Goal: Check status: Verify the current state of an ongoing process or item

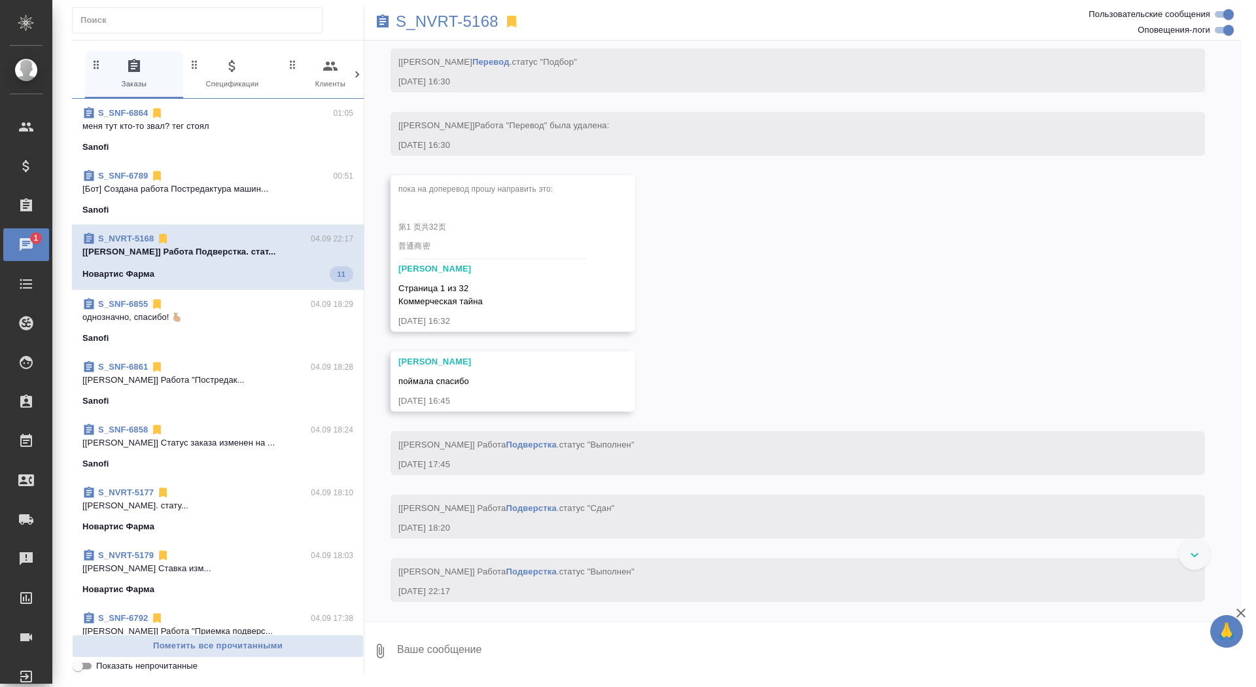
scroll to position [15177, 0]
click at [244, 197] on span "S_SNF-6789 00:51 [Бот] Создана работа Постредактура машин... Sanofi" at bounding box center [217, 192] width 271 height 47
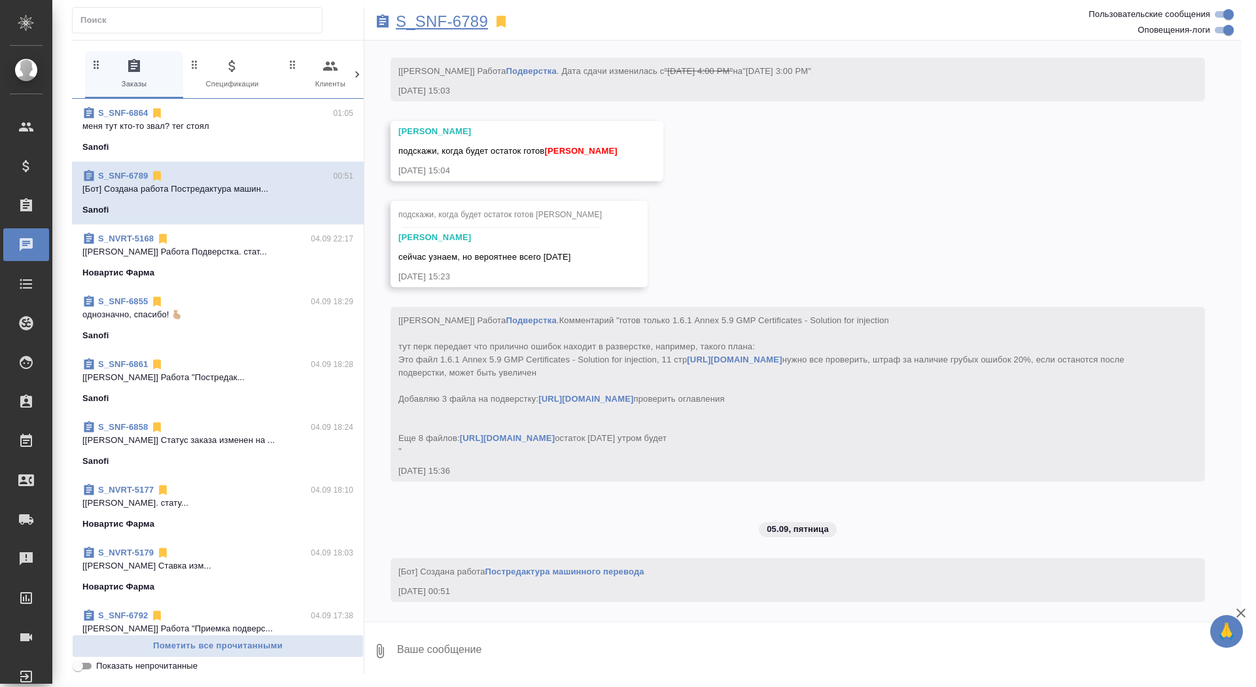
scroll to position [13041, 0]
click at [468, 22] on p "S_SNF-6789" at bounding box center [442, 21] width 92 height 13
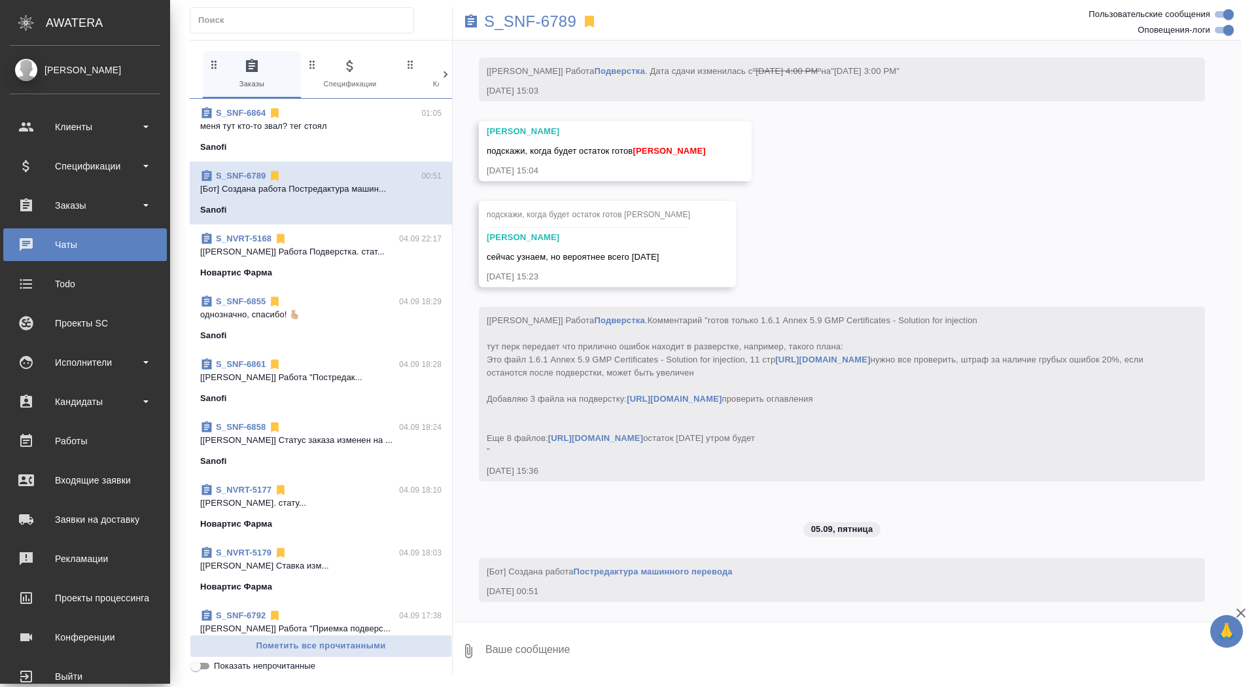
scroll to position [13224, 0]
click at [18, 215] on div "Заказы" at bounding box center [85, 206] width 151 height 20
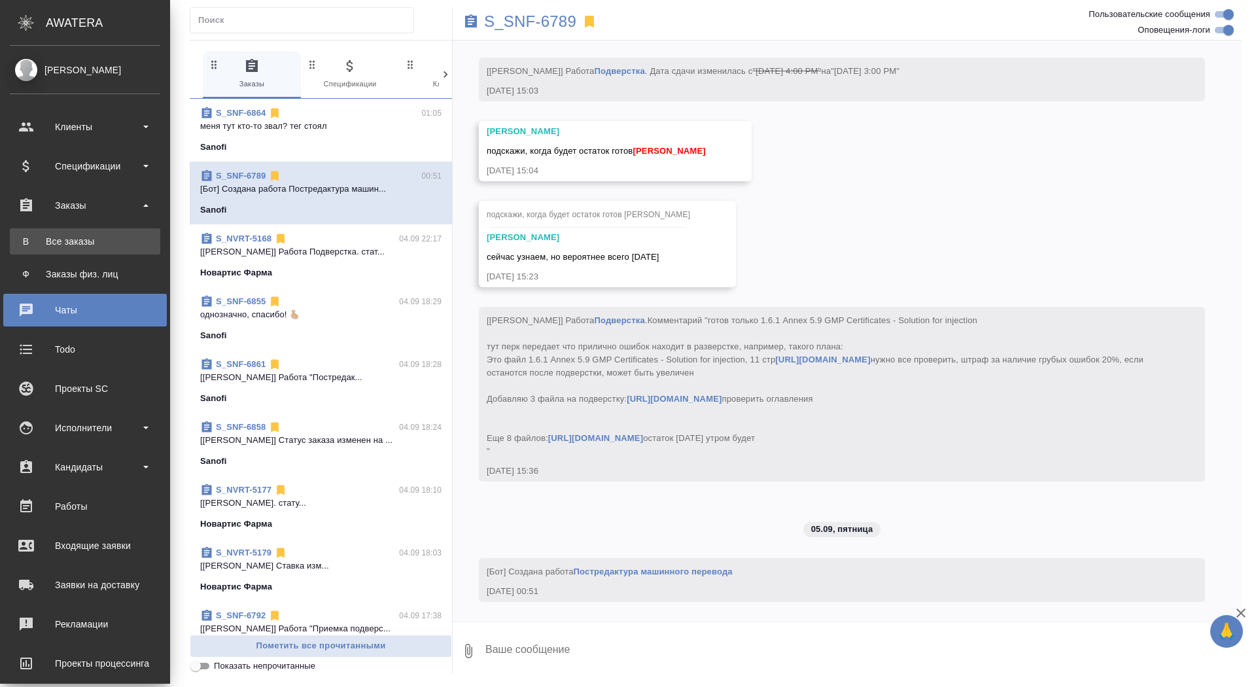
click at [26, 248] on link "В Все заказы" at bounding box center [85, 241] width 151 height 26
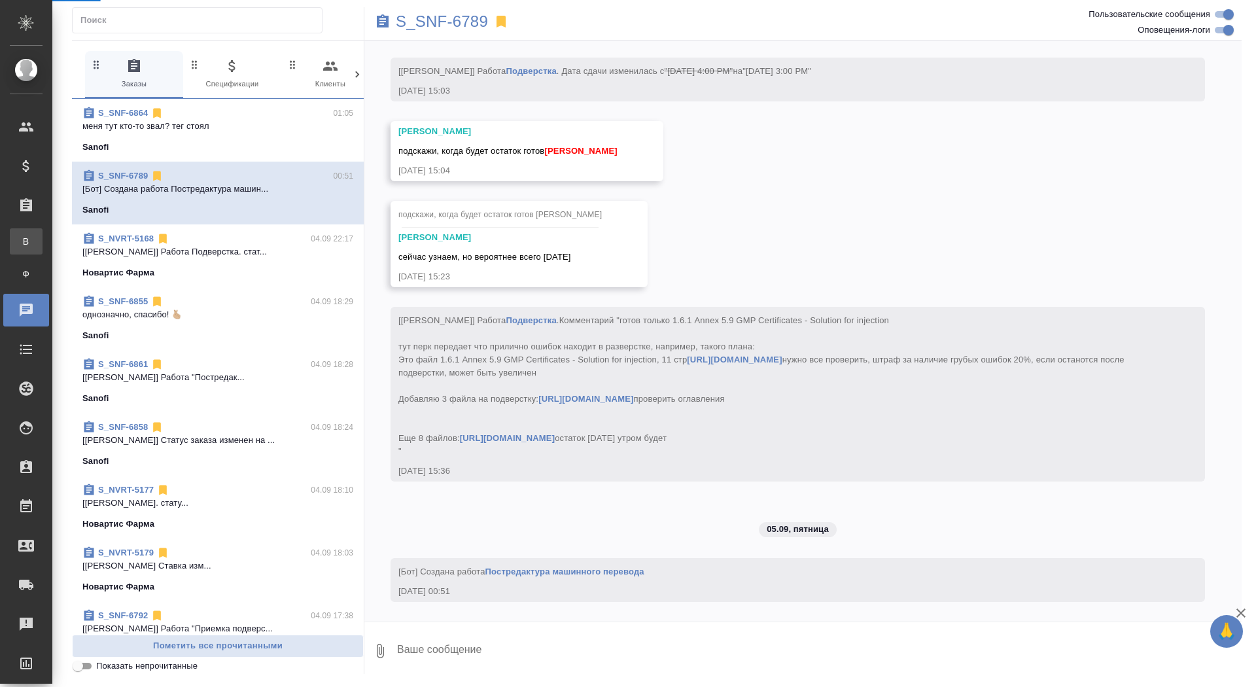
scroll to position [13041, 0]
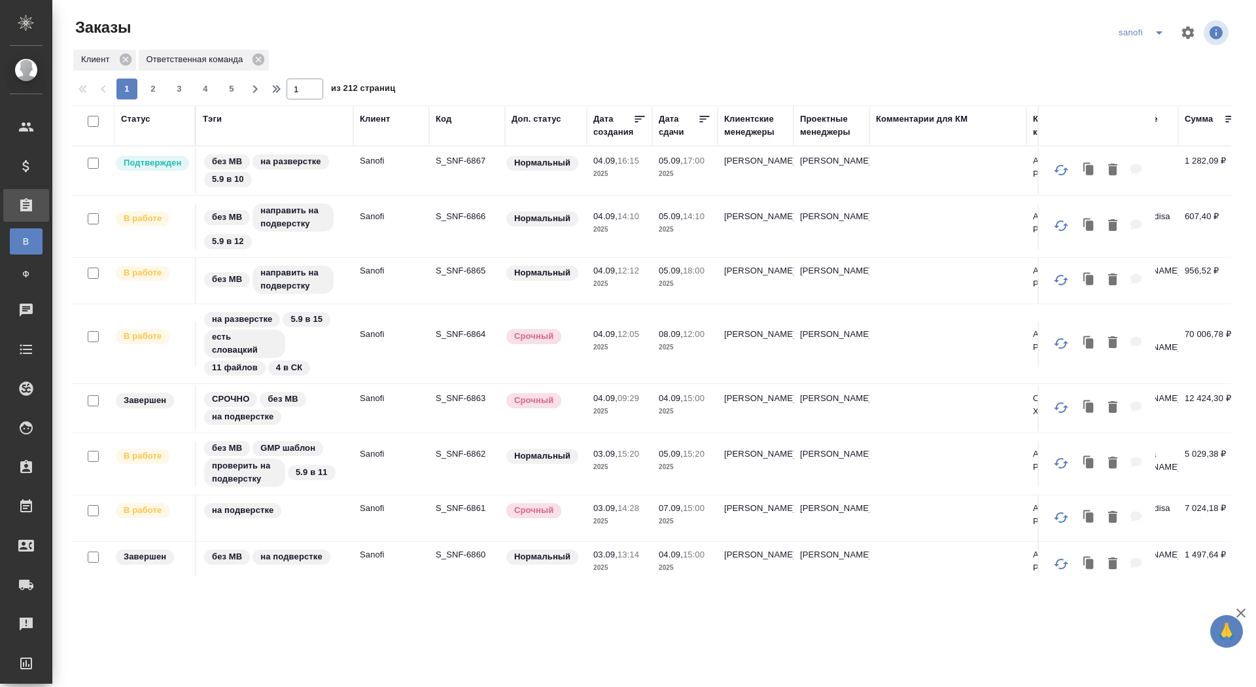
click at [661, 123] on div "Дата сдачи" at bounding box center [678, 126] width 39 height 26
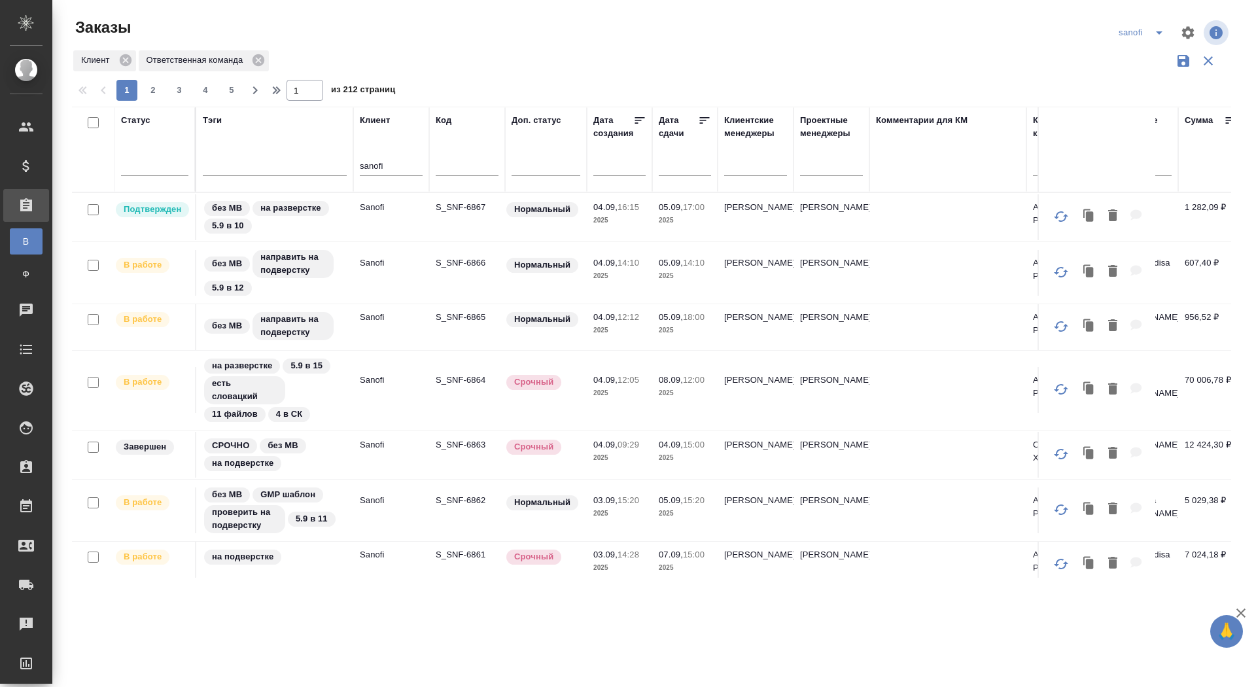
click at [670, 171] on input "text" at bounding box center [689, 165] width 44 height 18
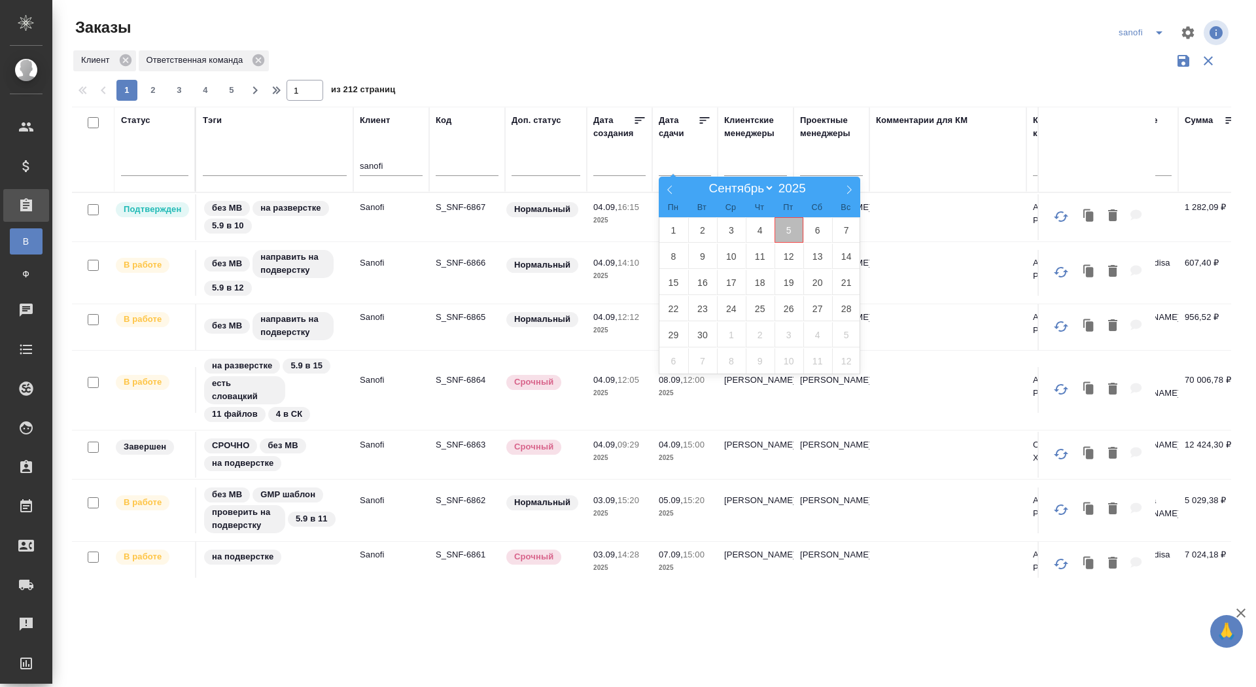
click at [794, 226] on span "5" at bounding box center [789, 230] width 29 height 26
type div "[DATE]T21:00:00.000Z"
click at [821, 226] on span "6" at bounding box center [818, 230] width 29 height 26
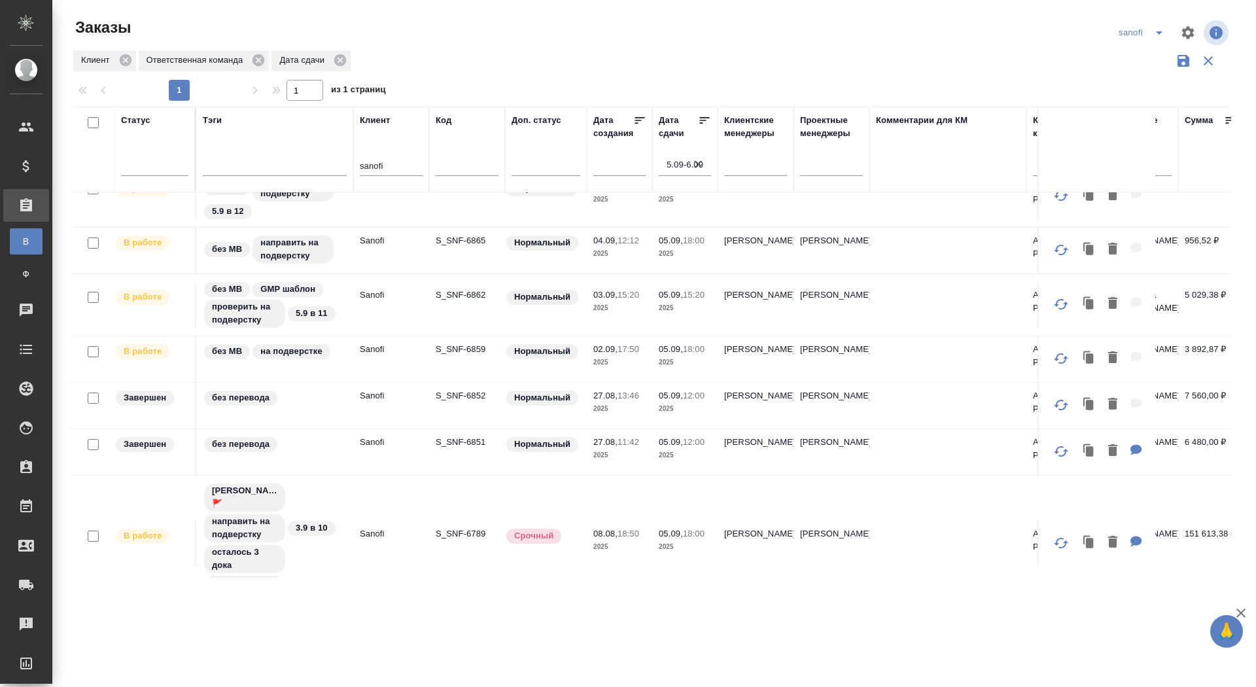
scroll to position [78, 0]
